Goal: Check status: Check status

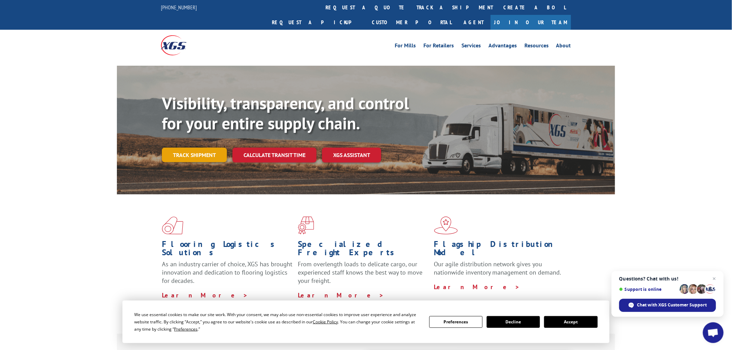
click at [186, 148] on link "Track shipment" at bounding box center [194, 155] width 65 height 15
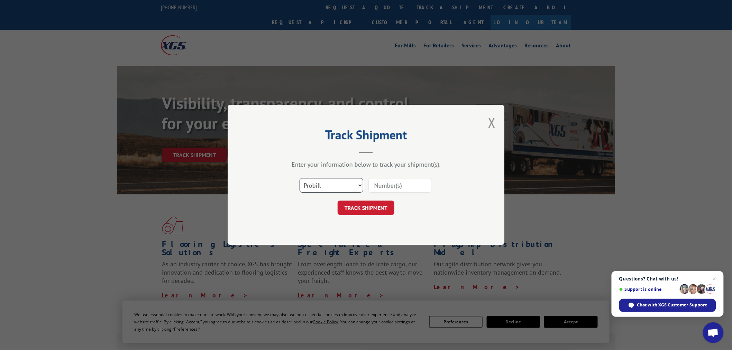
click at [327, 187] on select "Select category... Probill BOL PO" at bounding box center [332, 186] width 64 height 15
select select "bol"
click at [300, 179] on select "Select category... Probill BOL PO" at bounding box center [332, 186] width 64 height 15
click at [391, 185] on input at bounding box center [401, 186] width 64 height 15
paste input "7071985"
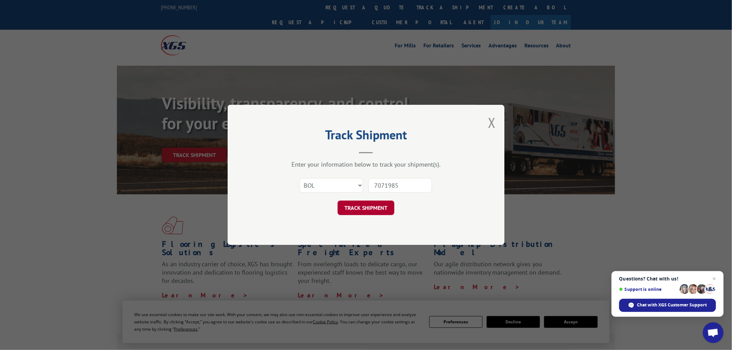
type input "7071985"
click at [382, 209] on button "TRACK SHIPMENT" at bounding box center [366, 208] width 57 height 15
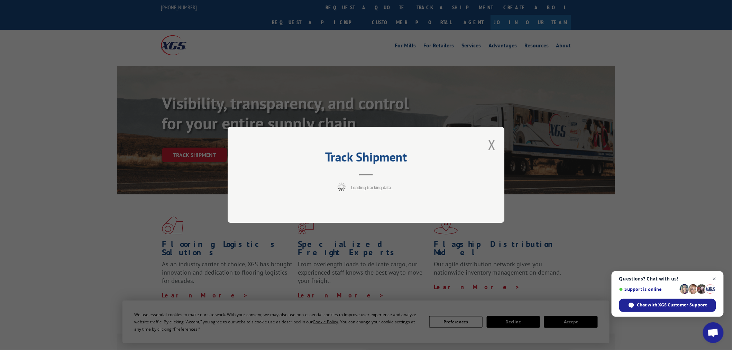
click at [715, 280] on span "Close chat" at bounding box center [714, 279] width 9 height 9
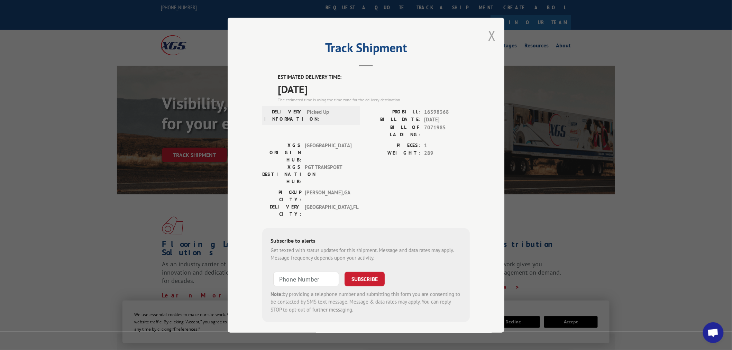
click at [490, 40] on button "Close modal" at bounding box center [492, 35] width 8 height 18
